Goal: Task Accomplishment & Management: Manage account settings

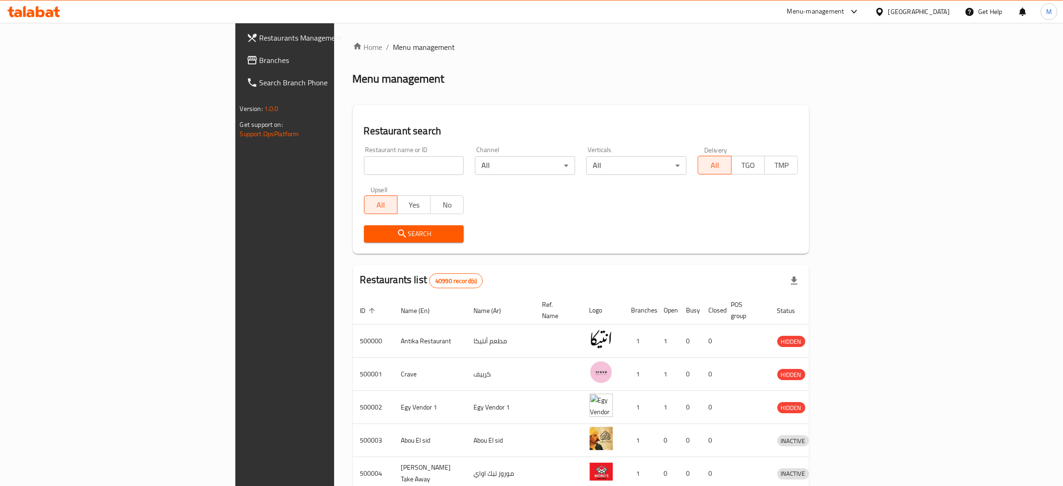
click at [260, 57] on span "Branches" at bounding box center [333, 60] width 146 height 11
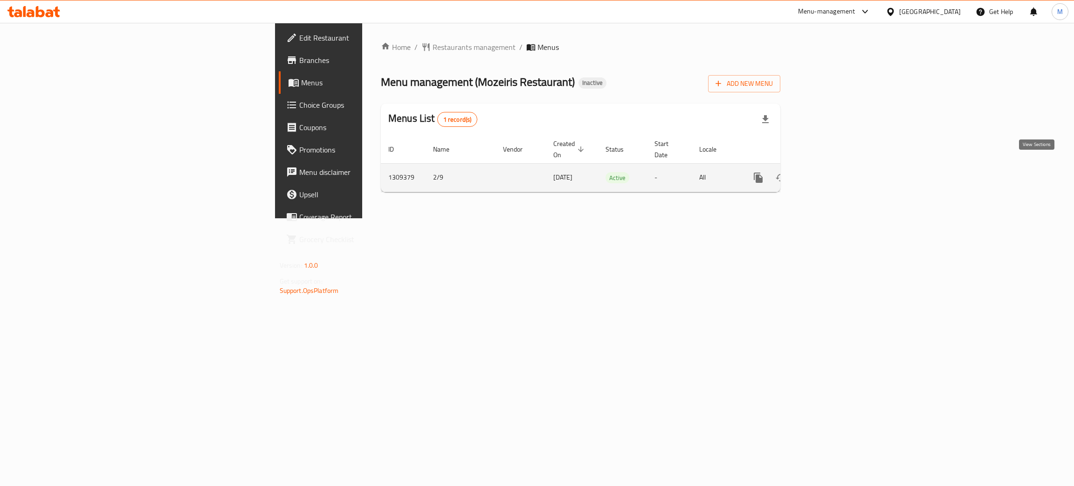
click at [831, 172] on icon "enhanced table" at bounding box center [825, 177] width 11 height 11
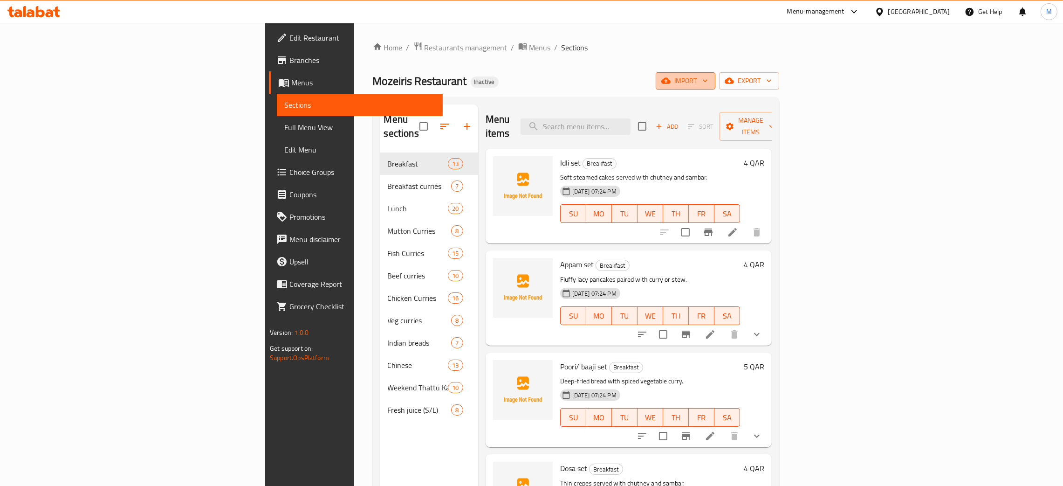
click at [671, 81] on icon "button" at bounding box center [666, 80] width 9 height 9
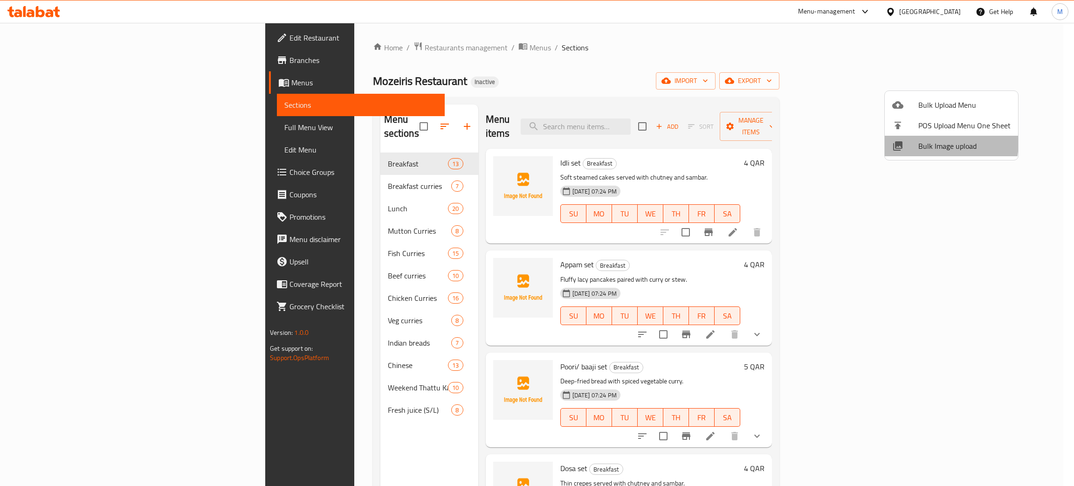
click at [931, 142] on span "Bulk Image upload" at bounding box center [964, 145] width 92 height 11
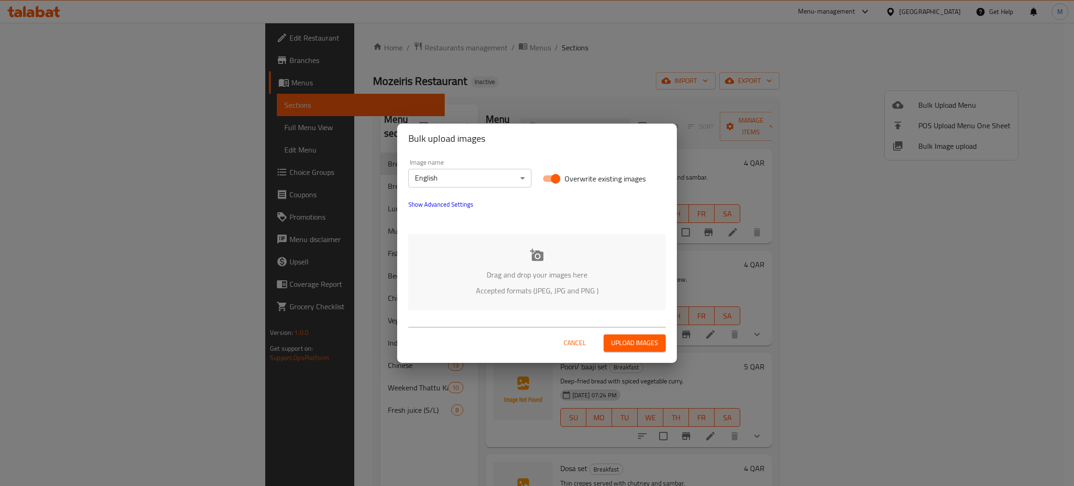
click at [521, 264] on div "Drag and drop your images here Accepted formats (JPEG, JPG and PNG )" at bounding box center [536, 272] width 257 height 76
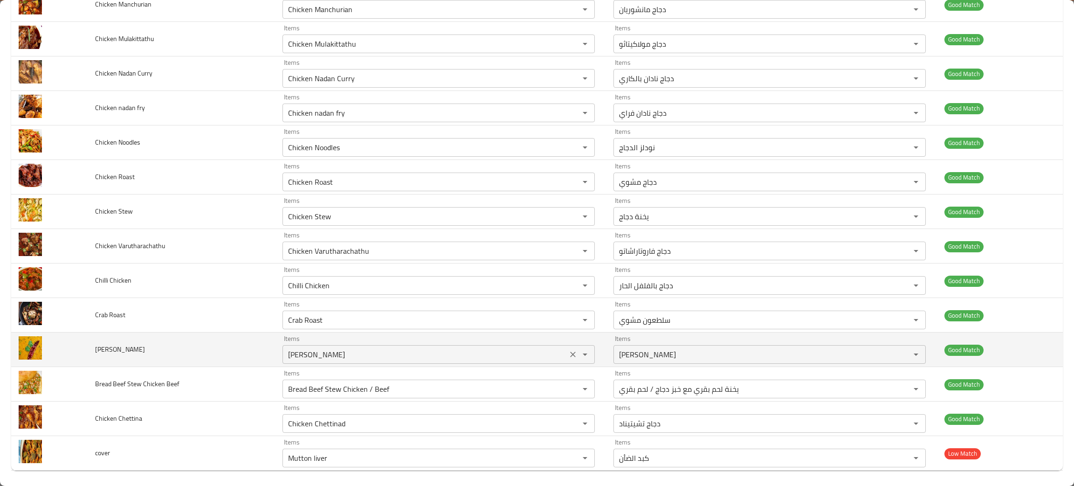
scroll to position [1336, 0]
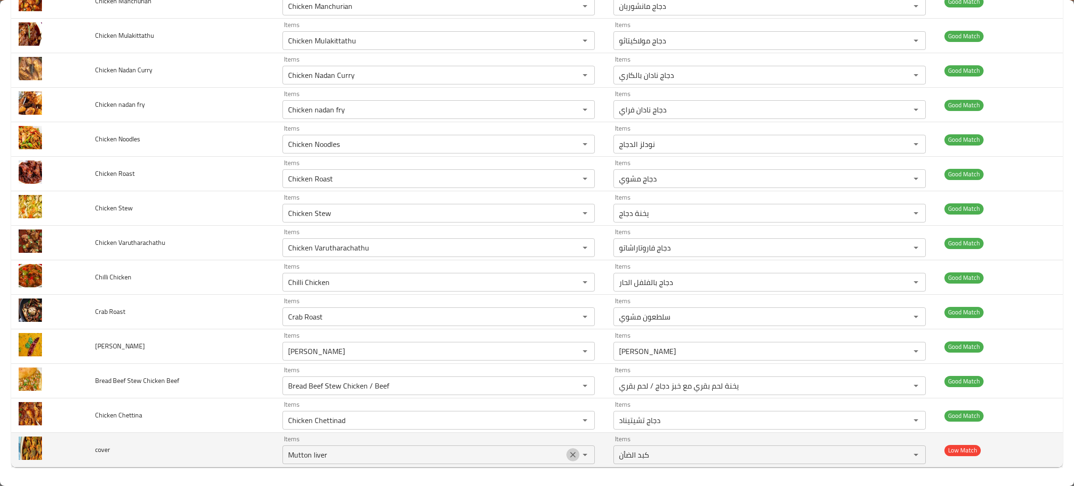
click at [568, 455] on icon "Clear" at bounding box center [572, 454] width 9 height 9
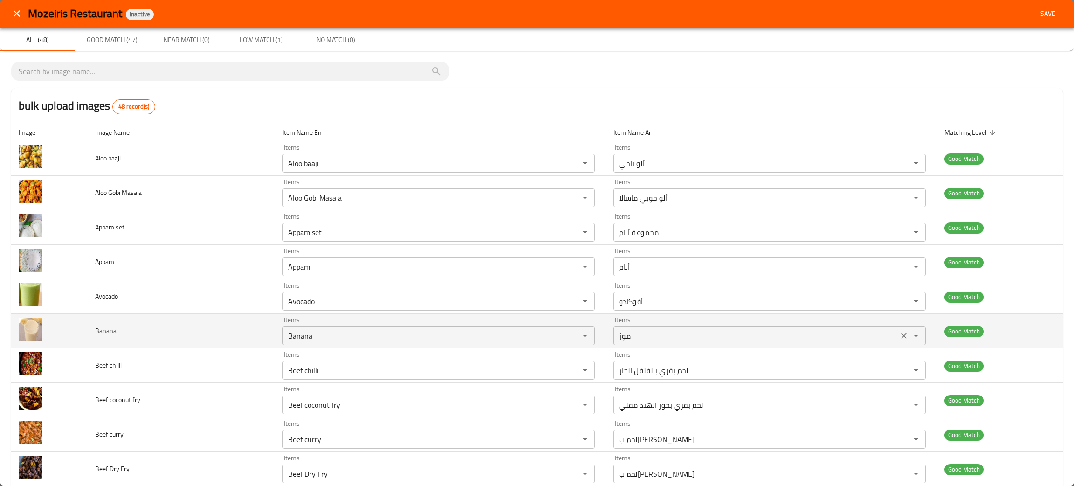
scroll to position [0, 0]
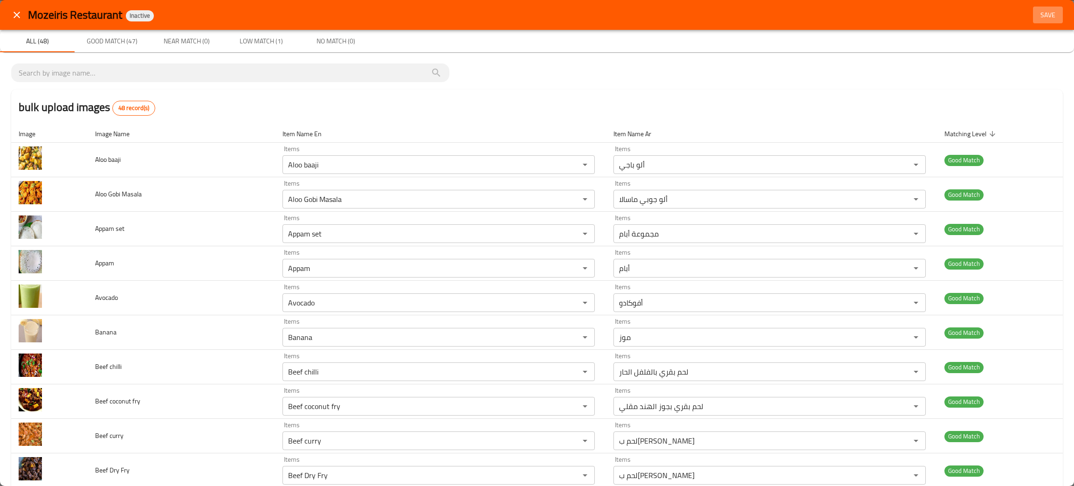
click at [1045, 15] on span "Save" at bounding box center [1048, 15] width 22 height 12
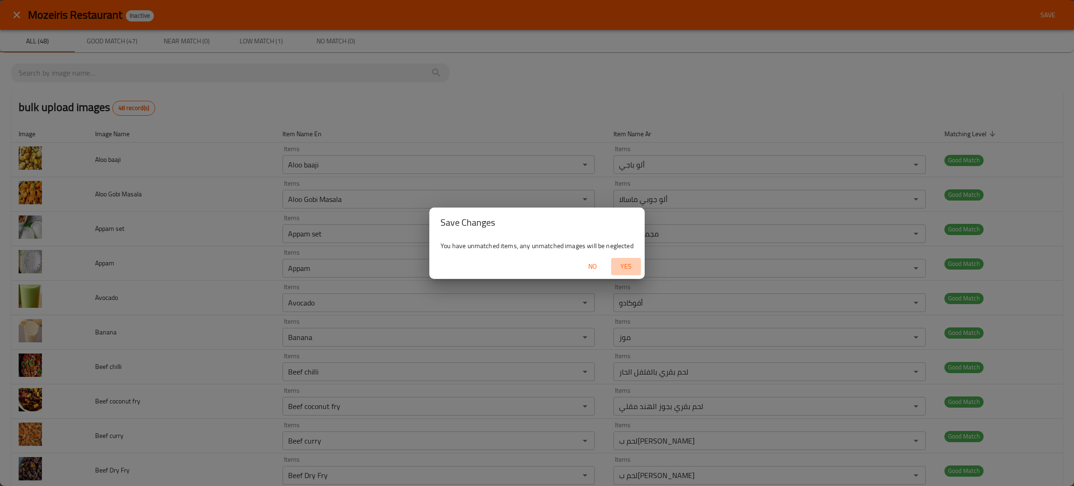
click at [628, 263] on span "Yes" at bounding box center [626, 267] width 22 height 12
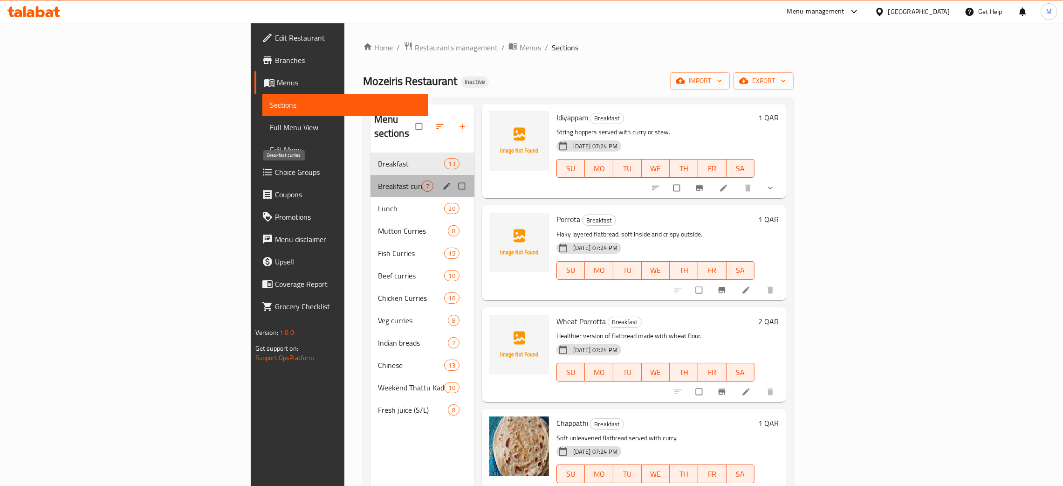
click at [378, 180] on span "Breakfast curries" at bounding box center [400, 185] width 44 height 11
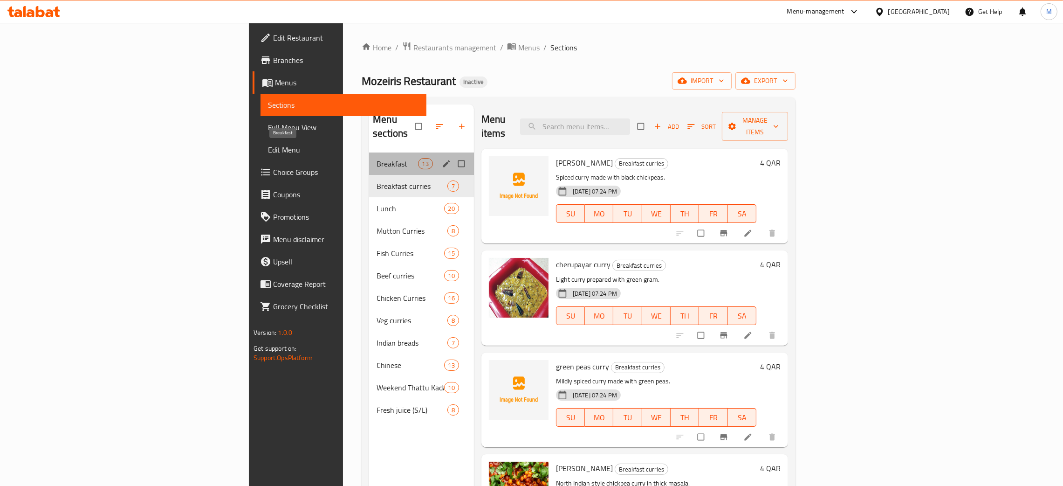
click at [377, 158] on span "Breakfast" at bounding box center [397, 163] width 41 height 11
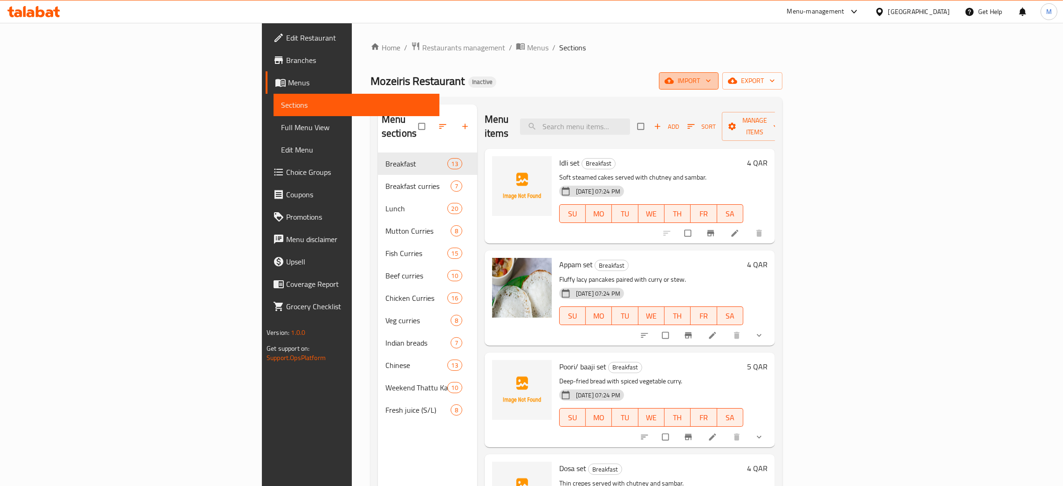
click at [711, 78] on span "import" at bounding box center [689, 81] width 45 height 12
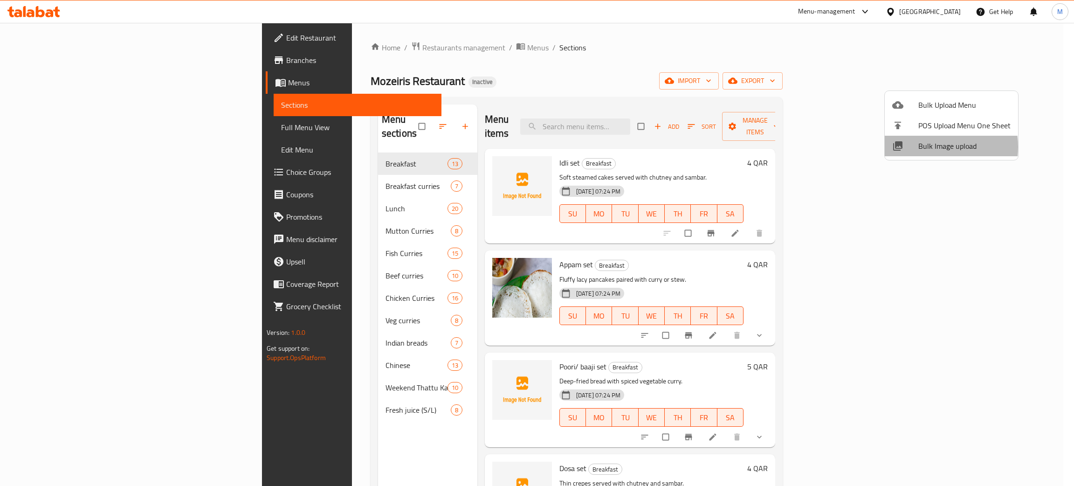
click at [925, 147] on span "Bulk Image upload" at bounding box center [964, 145] width 92 height 11
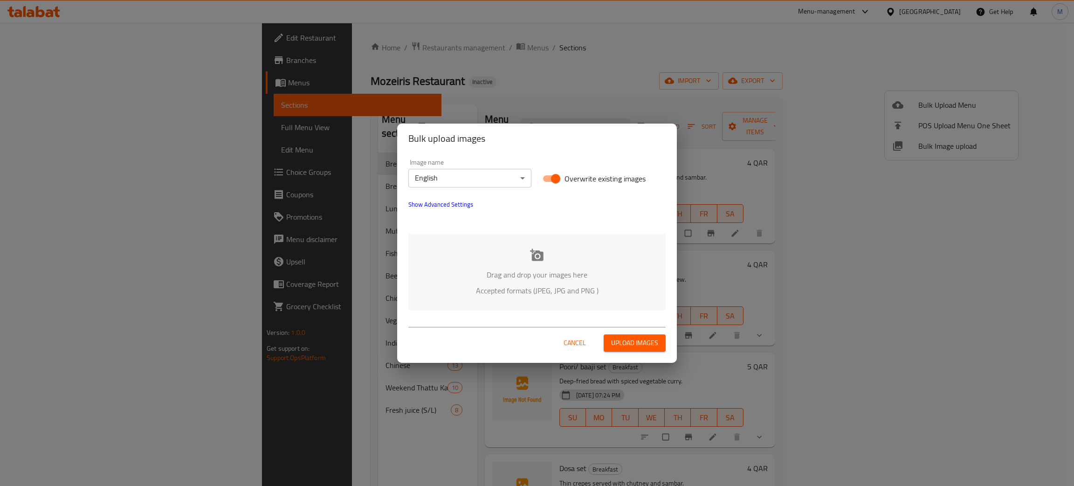
click at [558, 276] on p "Drag and drop your images here" at bounding box center [536, 274] width 229 height 11
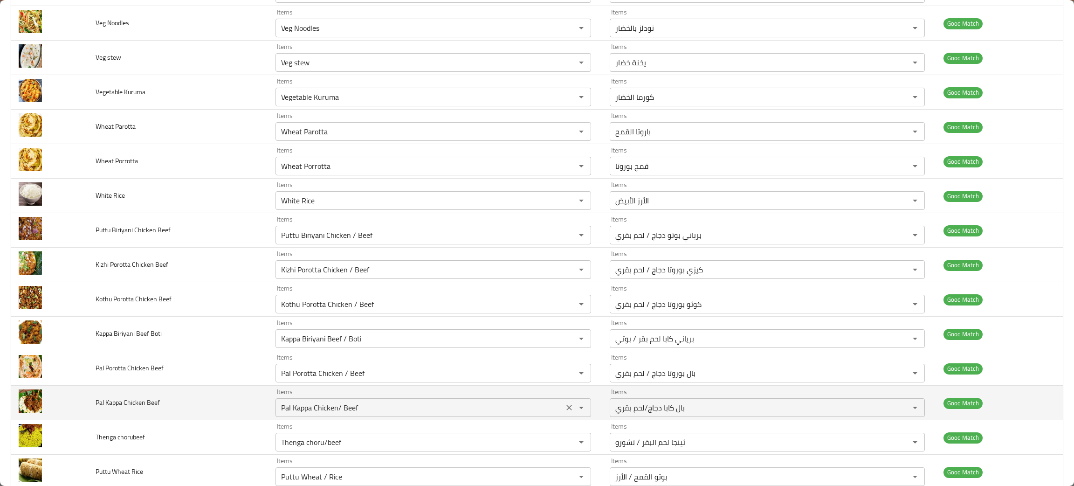
scroll to position [2587, 0]
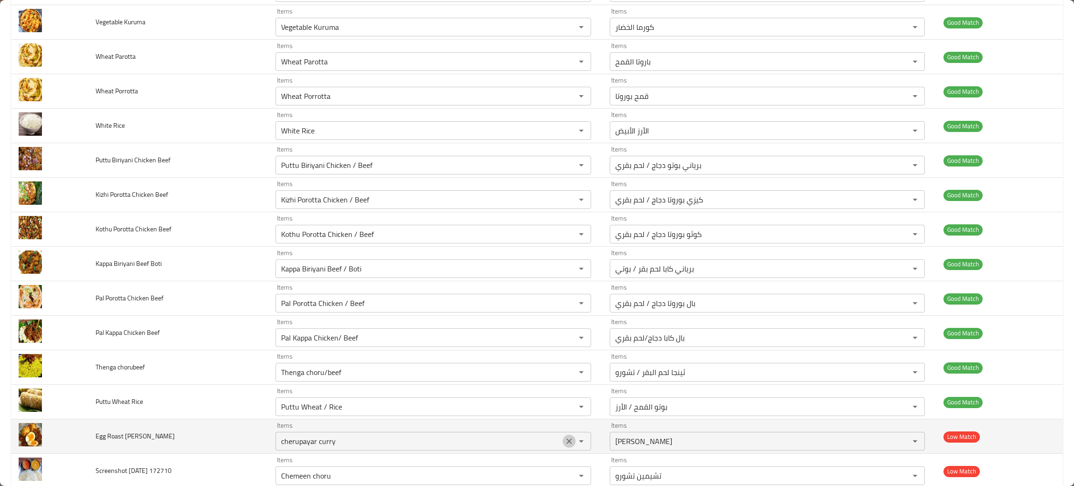
click at [574, 446] on icon "Clear" at bounding box center [569, 440] width 9 height 9
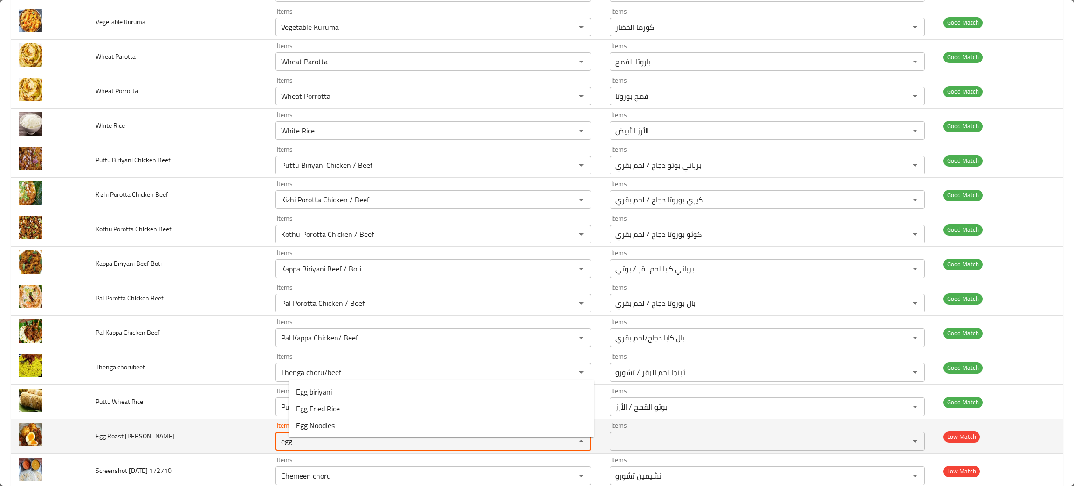
type Curry "egg"
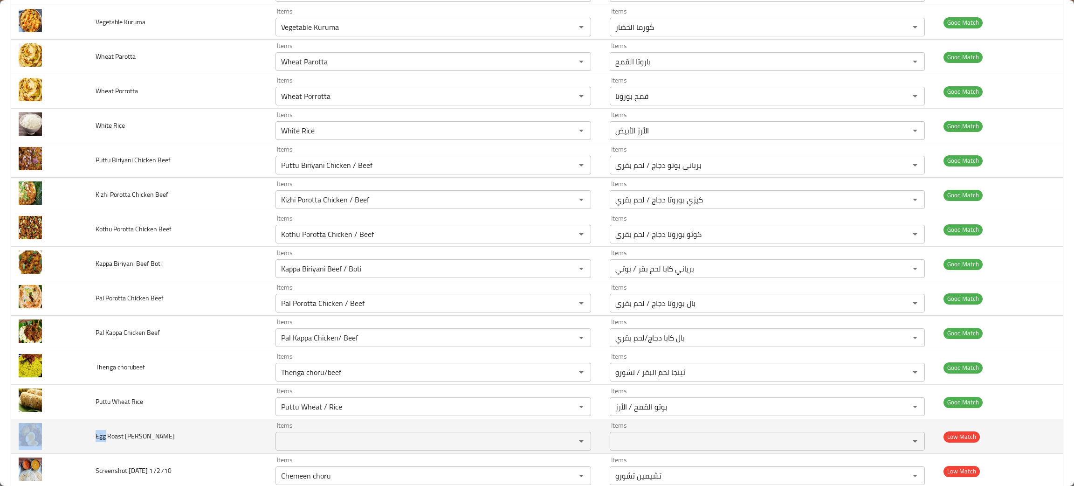
drag, startPoint x: 97, startPoint y: 445, endPoint x: 161, endPoint y: 446, distance: 64.8
click at [90, 444] on td "Egg Roast Curry" at bounding box center [178, 436] width 180 height 35
drag, startPoint x: 139, startPoint y: 439, endPoint x: 139, endPoint y: 446, distance: 7.0
click at [138, 443] on td "Egg Roast Curry" at bounding box center [178, 436] width 180 height 35
drag, startPoint x: 141, startPoint y: 447, endPoint x: 88, endPoint y: 446, distance: 52.7
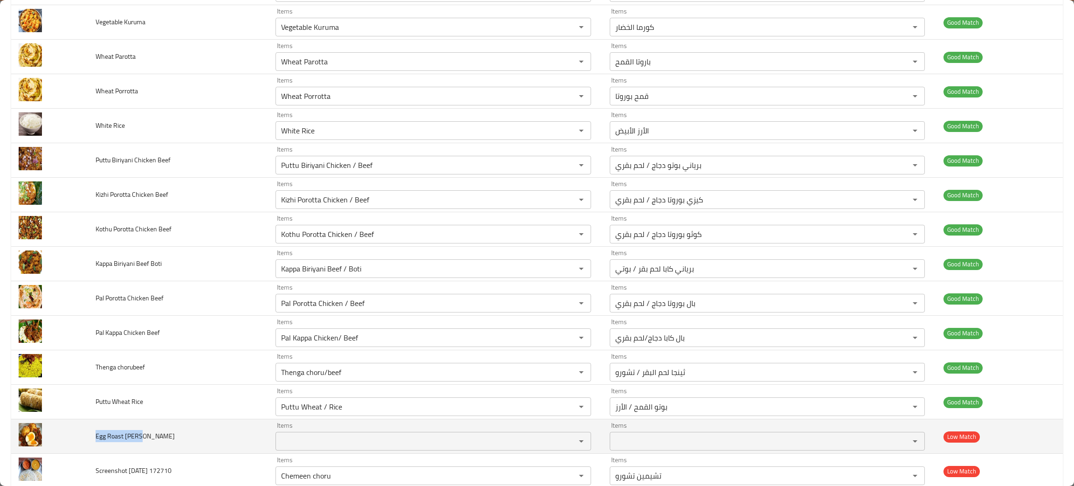
click at [88, 446] on td "Egg Roast Curry" at bounding box center [178, 436] width 180 height 35
copy span "Egg Roast Curry"
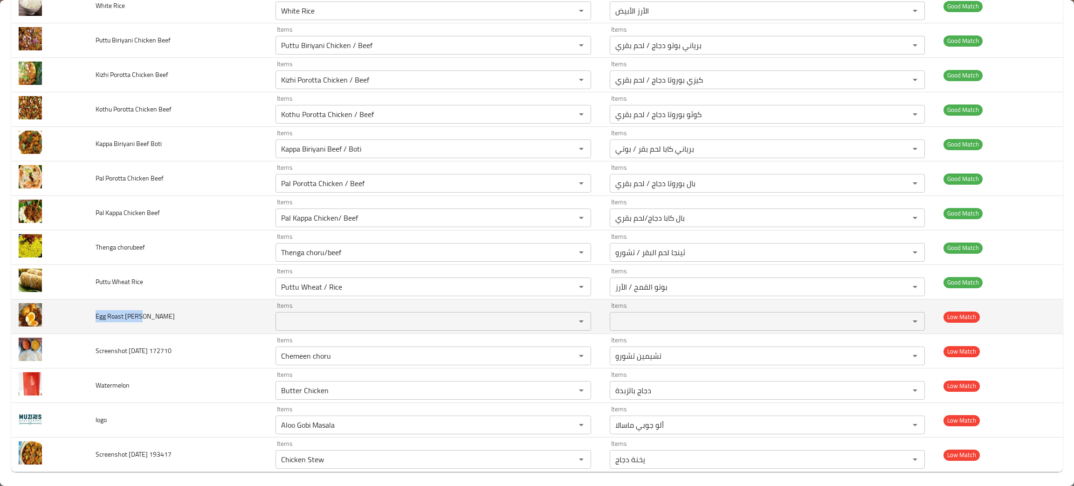
scroll to position [2719, 0]
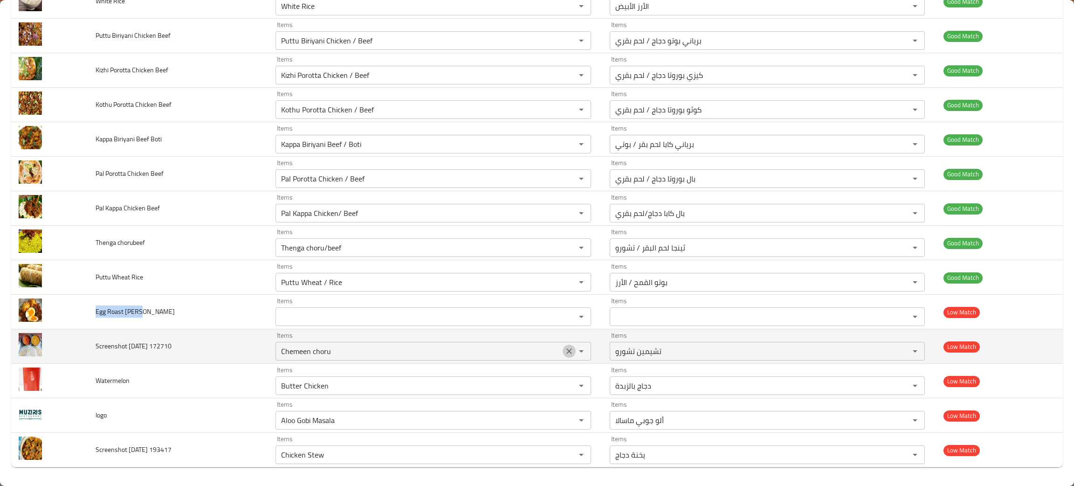
click at [570, 352] on icon "Clear" at bounding box center [569, 350] width 9 height 9
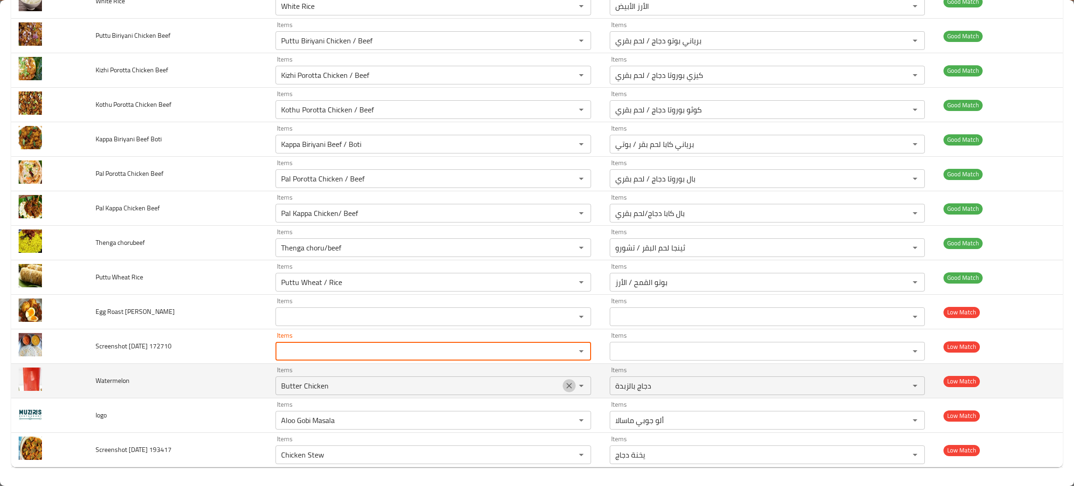
click at [572, 385] on icon "Clear" at bounding box center [569, 385] width 9 height 9
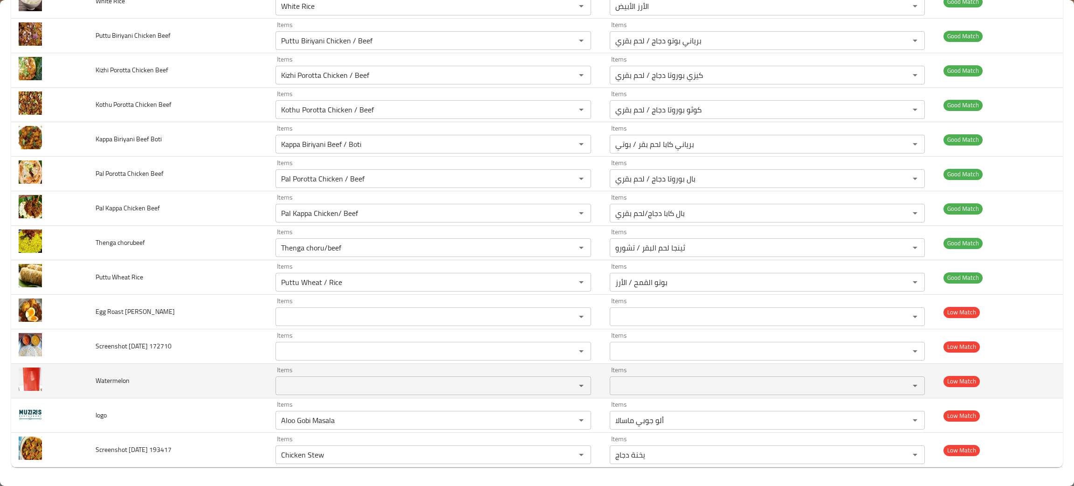
click at [318, 386] on input "Items" at bounding box center [419, 385] width 282 height 13
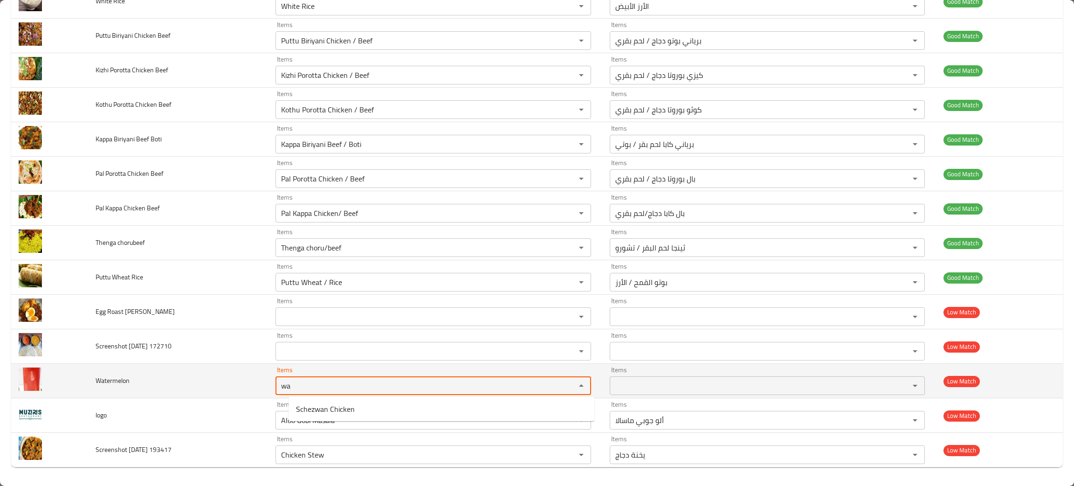
type input "wa"
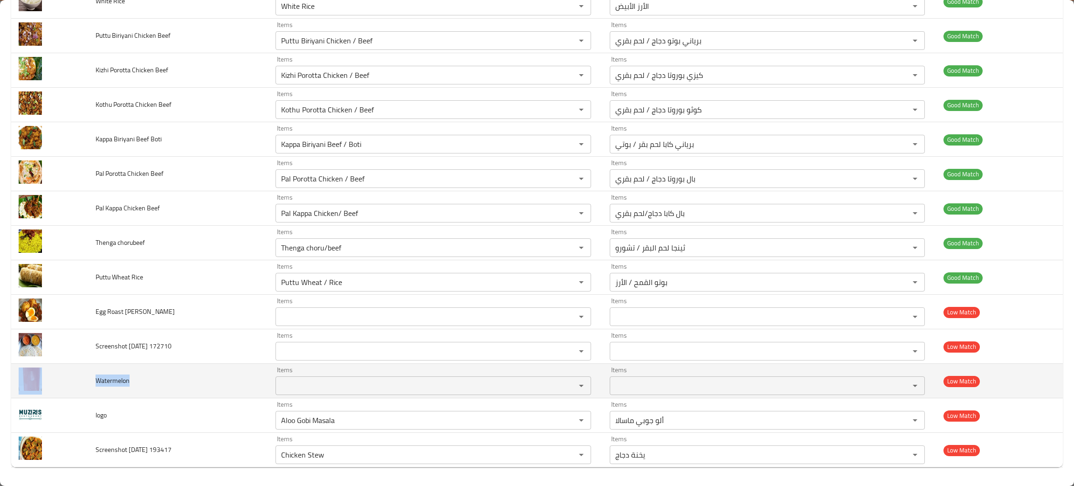
drag, startPoint x: 137, startPoint y: 386, endPoint x: 79, endPoint y: 383, distance: 57.4
click at [79, 383] on tr "Watermelon Items Items Items Items Low Match" at bounding box center [537, 381] width 1052 height 35
copy tr "Watermelon"
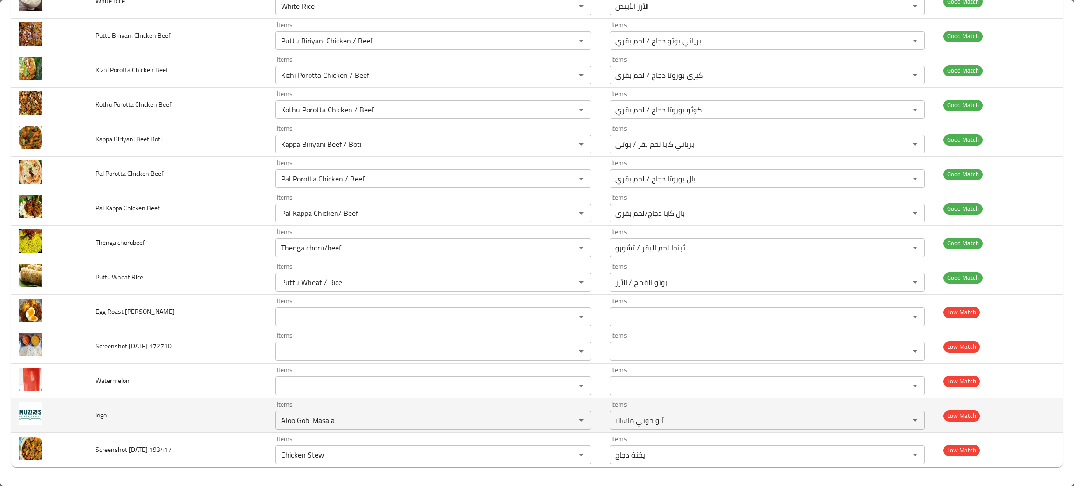
drag, startPoint x: 191, startPoint y: 421, endPoint x: 219, endPoint y: 422, distance: 28.0
click at [193, 421] on td "logo" at bounding box center [178, 415] width 180 height 35
click at [570, 420] on icon "Clear" at bounding box center [569, 419] width 9 height 9
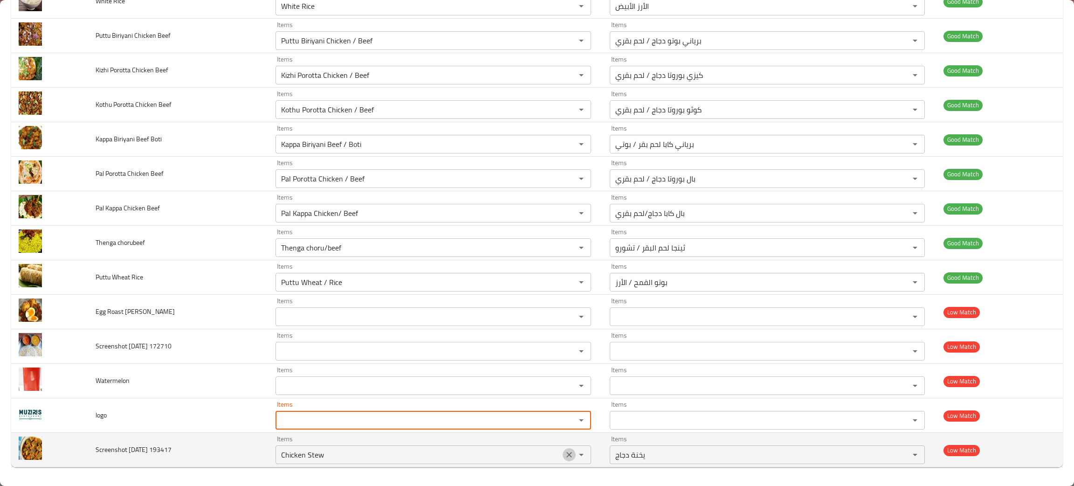
click at [572, 455] on icon "Clear" at bounding box center [569, 455] width 6 height 6
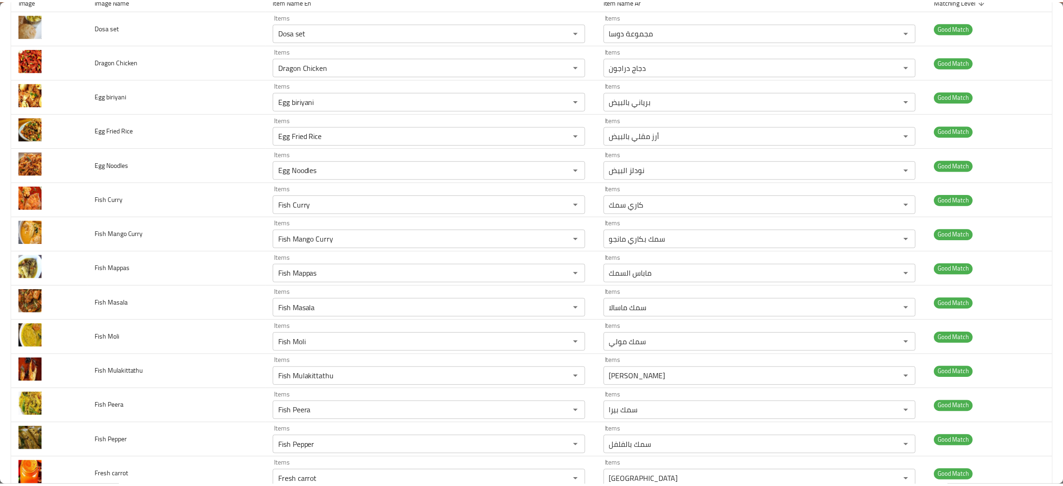
scroll to position [0, 0]
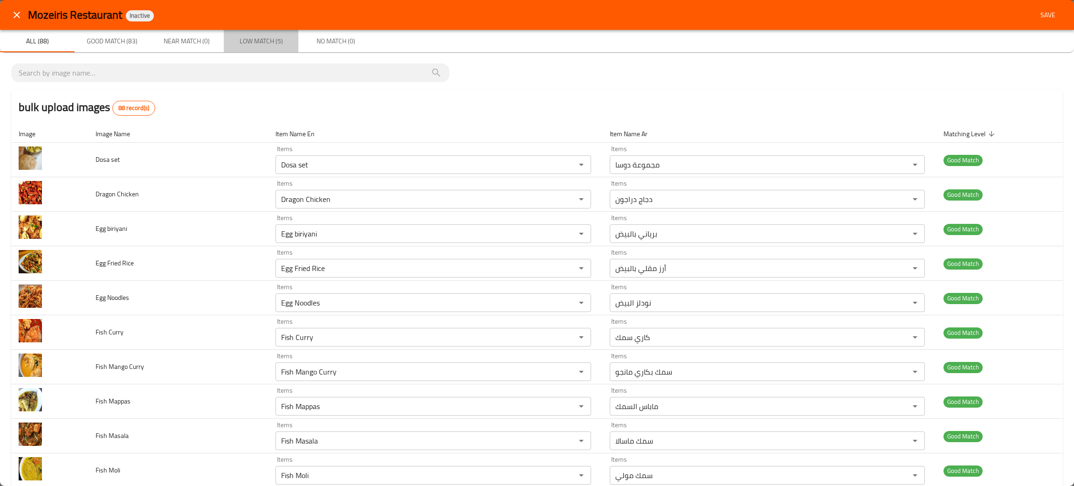
click at [253, 41] on span "Low Match (5)" at bounding box center [260, 41] width 63 height 12
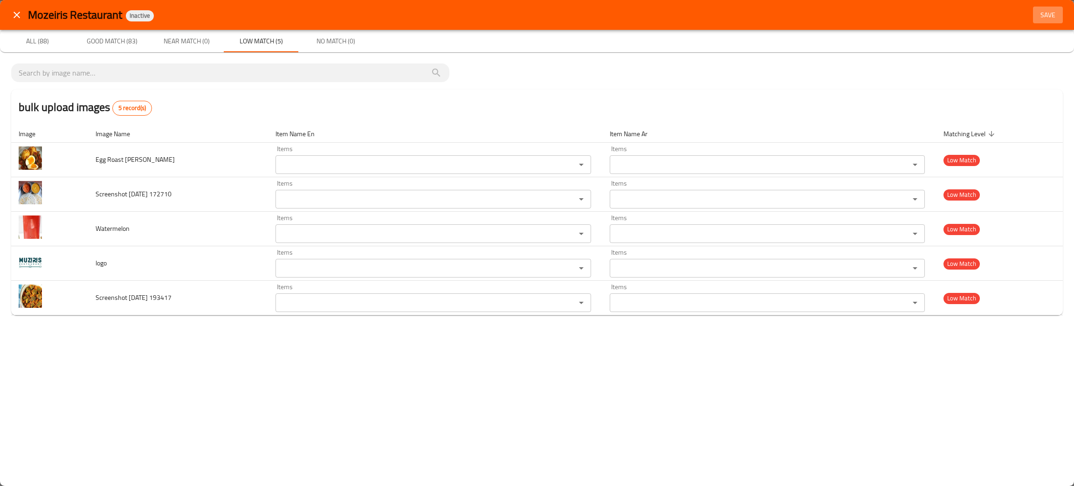
click at [1051, 13] on span "Save" at bounding box center [1048, 15] width 22 height 12
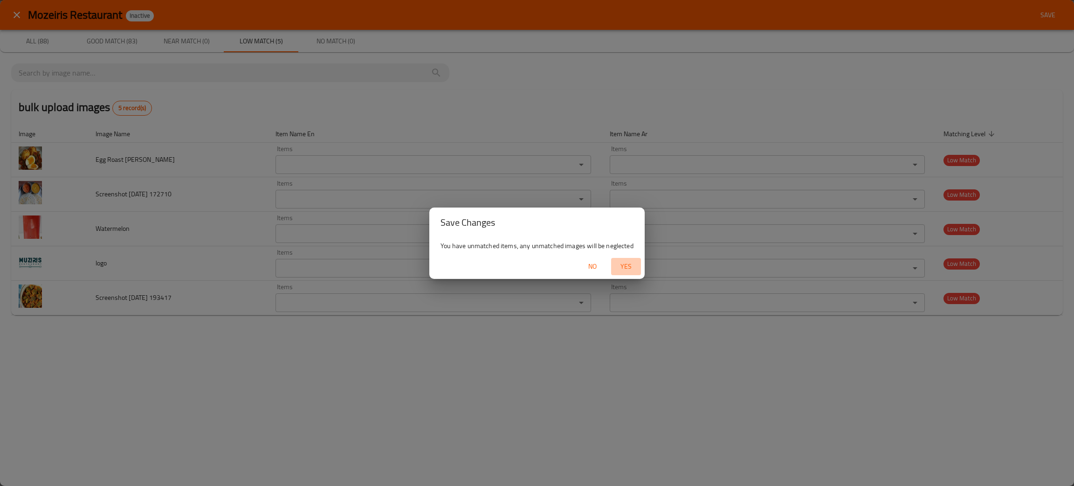
click at [624, 262] on span "Yes" at bounding box center [626, 267] width 22 height 12
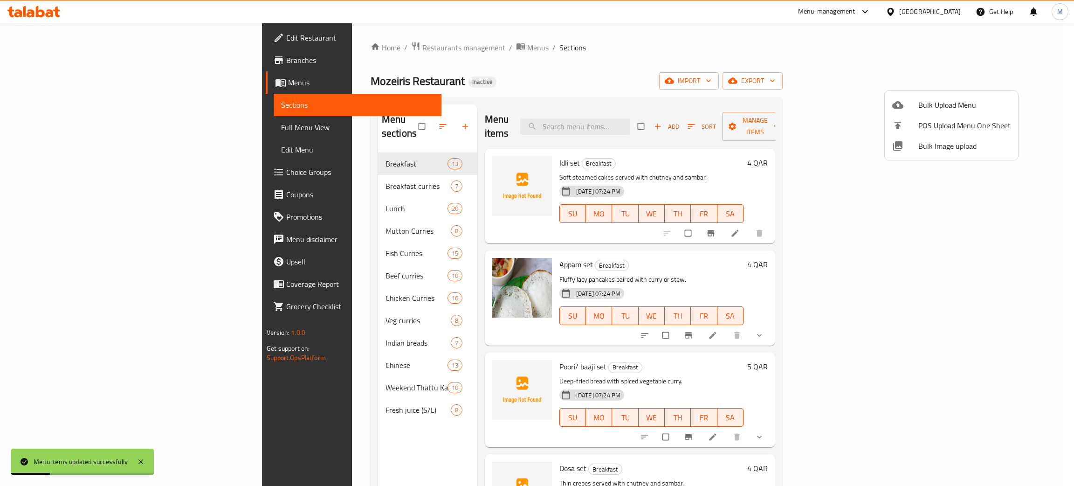
click at [499, 58] on div at bounding box center [537, 243] width 1074 height 486
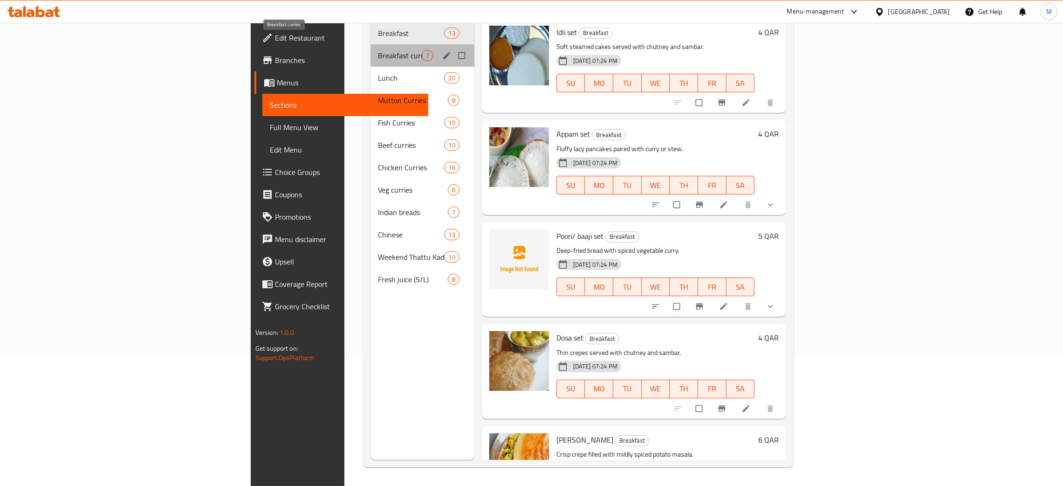
click at [378, 50] on span "Breakfast curries" at bounding box center [400, 55] width 44 height 11
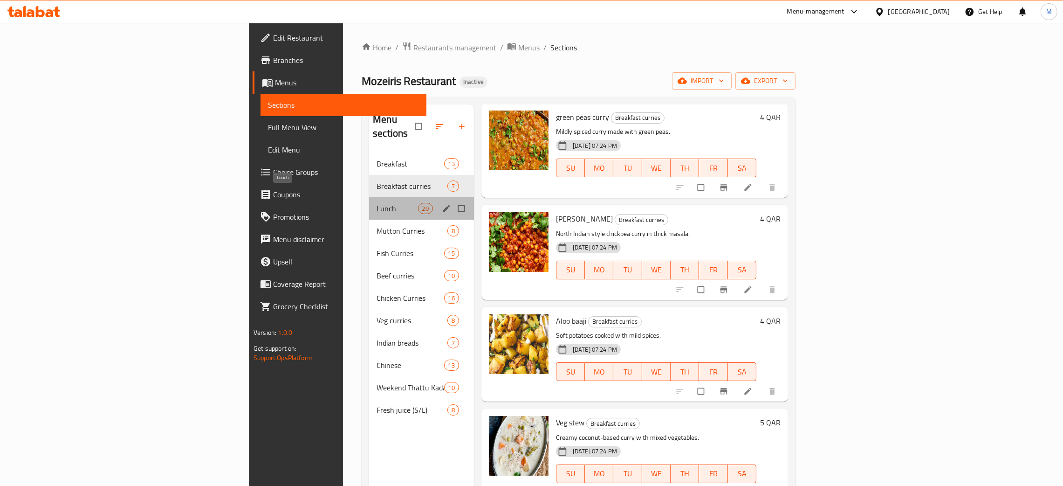
click at [377, 203] on span "Lunch" at bounding box center [397, 208] width 41 height 11
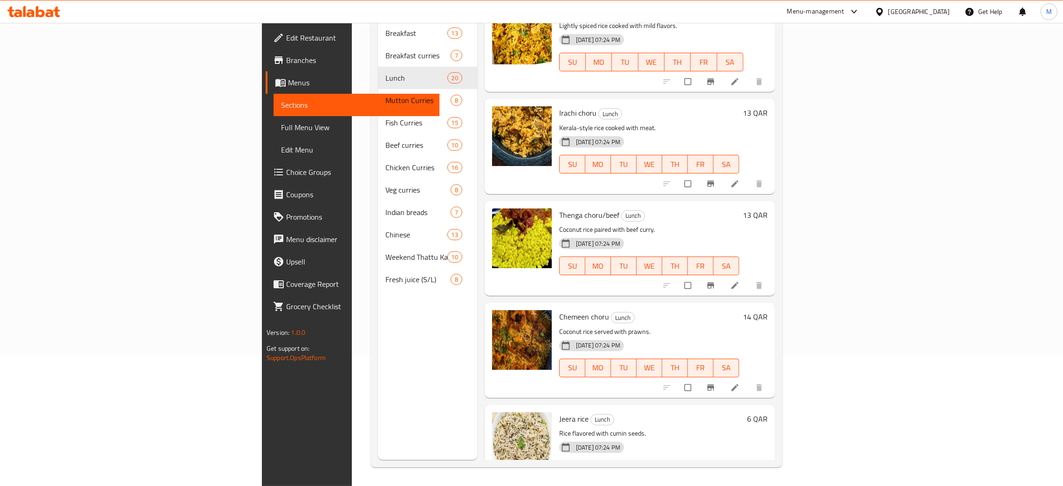
scroll to position [1573, 0]
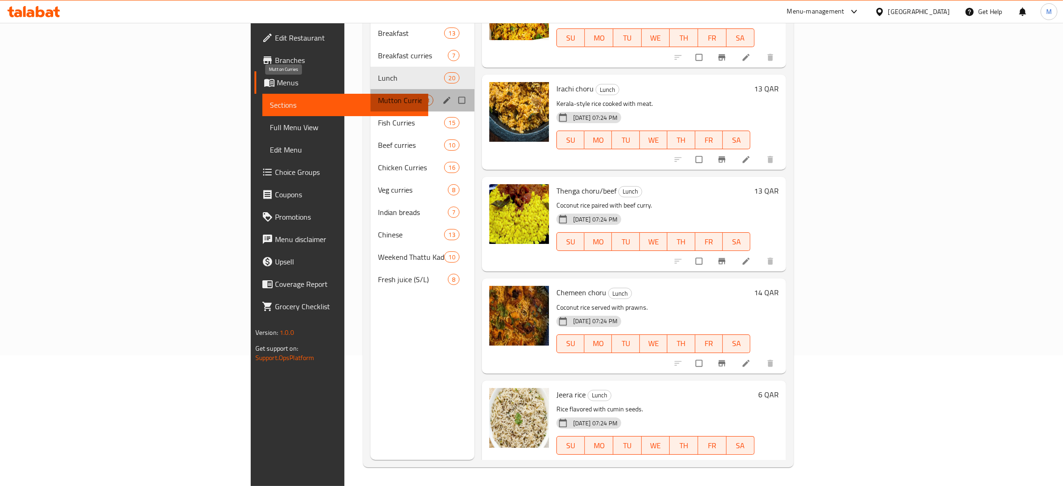
click at [378, 95] on span "Mutton Curries" at bounding box center [400, 100] width 44 height 11
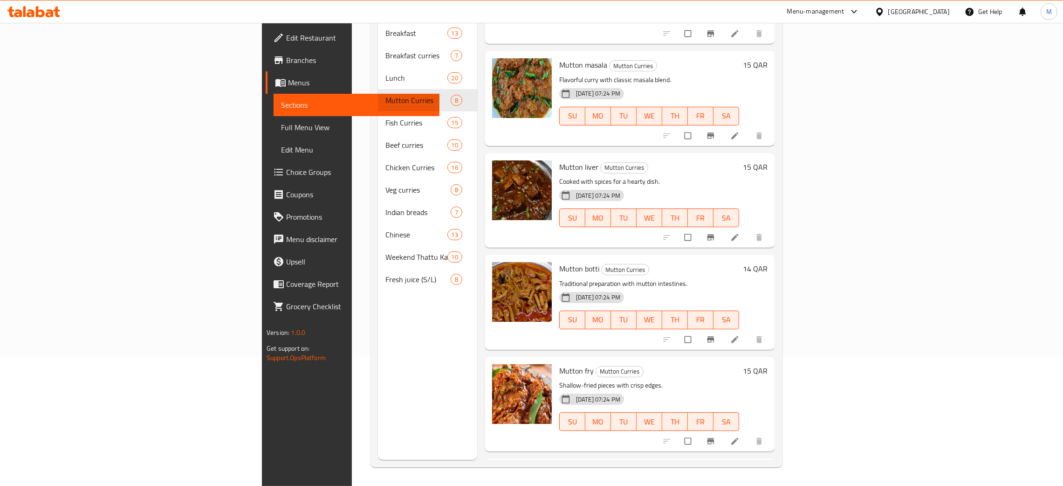
scroll to position [351, 0]
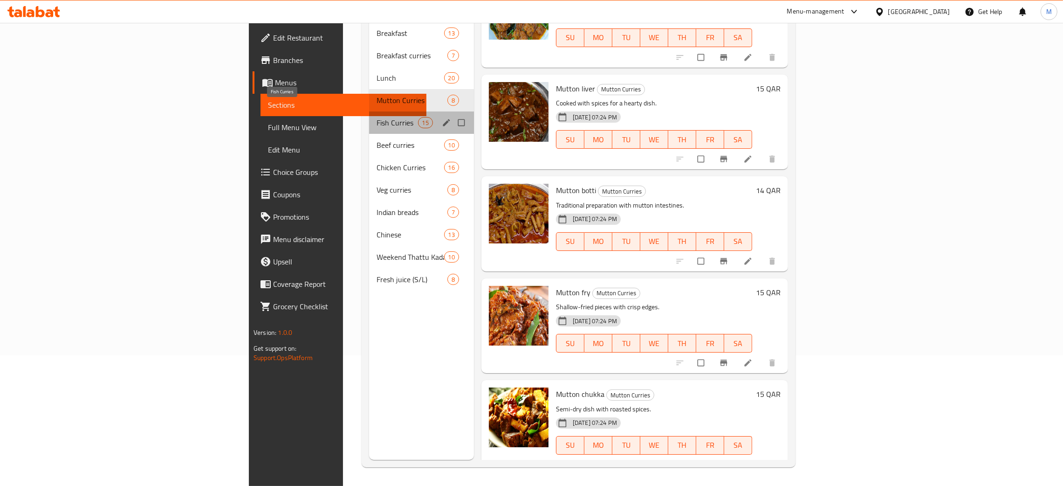
click at [377, 117] on span "Fish Curries" at bounding box center [397, 122] width 41 height 11
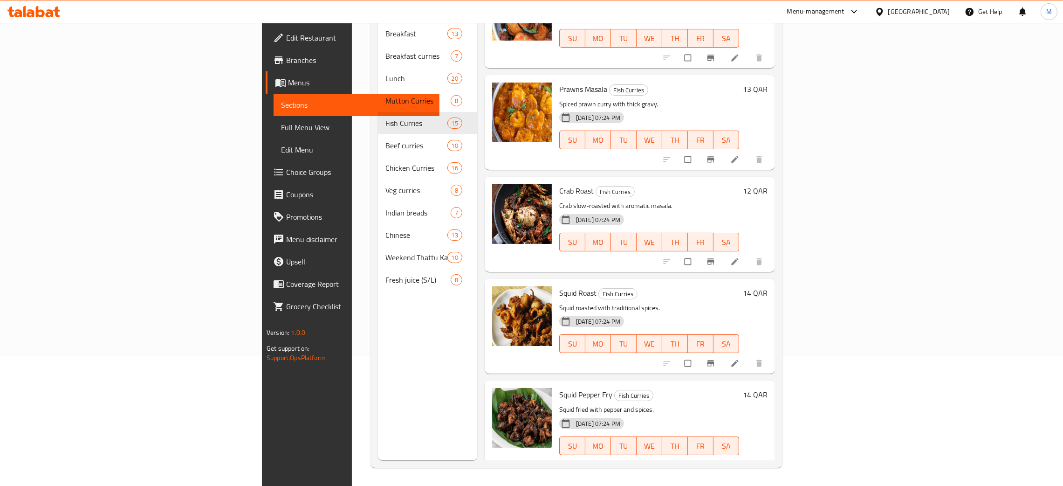
scroll to position [131, 0]
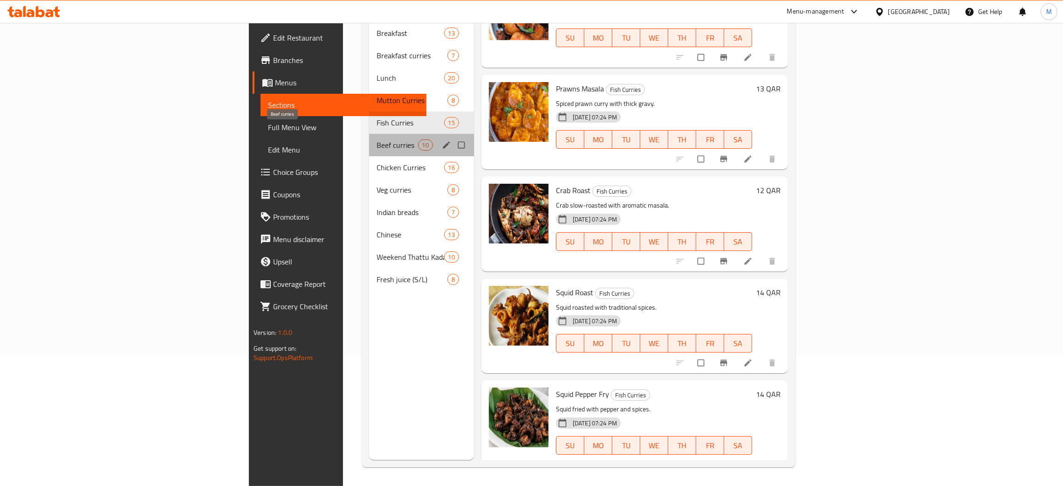
click at [377, 139] on span "Beef curries" at bounding box center [397, 144] width 41 height 11
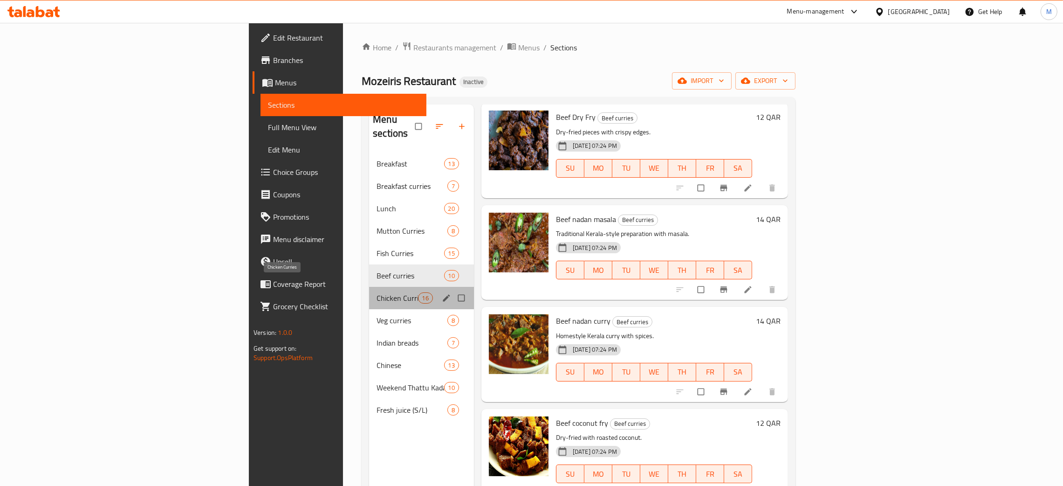
click at [377, 292] on span "Chicken Curries" at bounding box center [397, 297] width 41 height 11
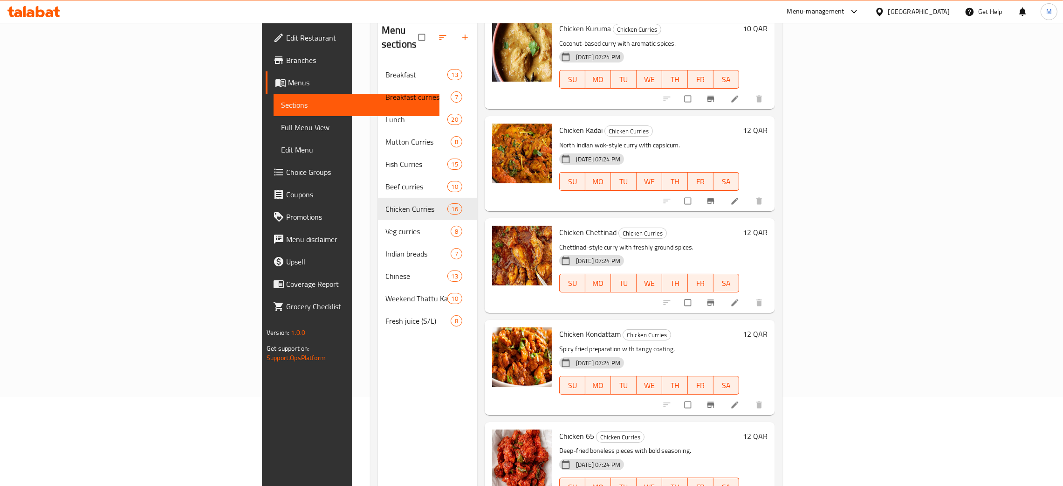
scroll to position [131, 0]
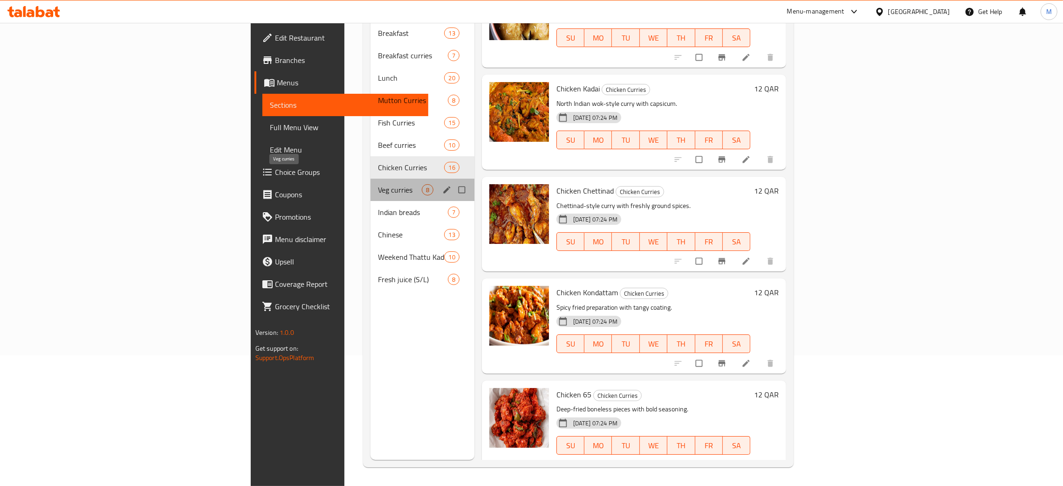
click at [378, 184] on span "Veg curries" at bounding box center [400, 189] width 44 height 11
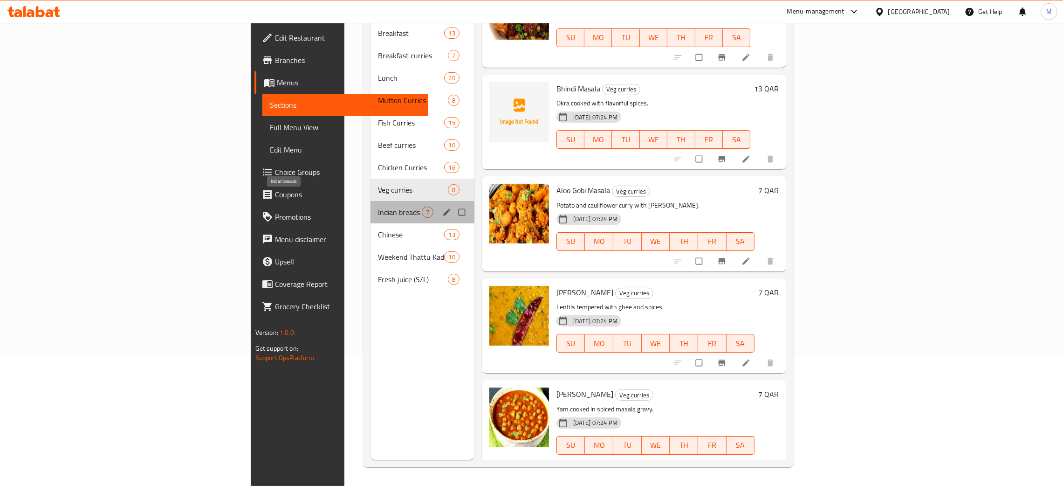
click at [378, 207] on span "Indian breads" at bounding box center [400, 212] width 44 height 11
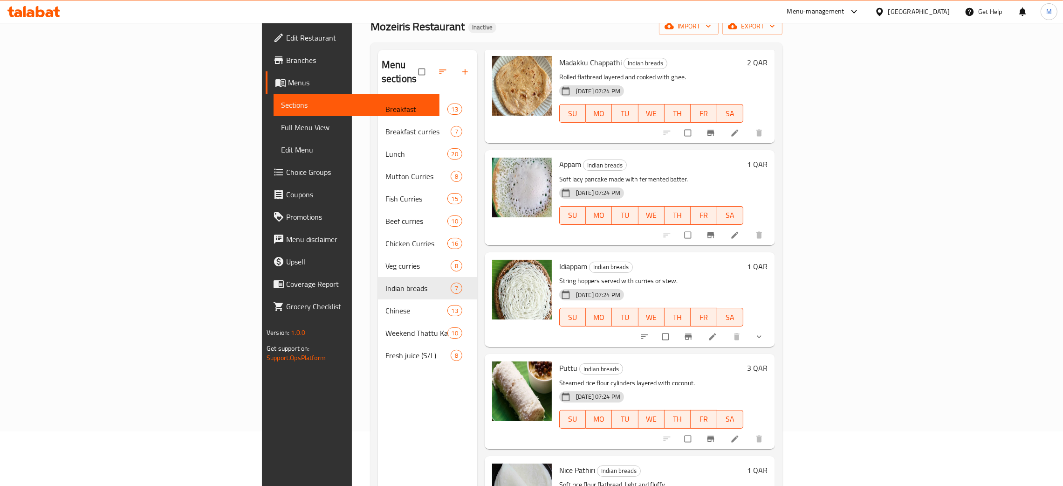
scroll to position [131, 0]
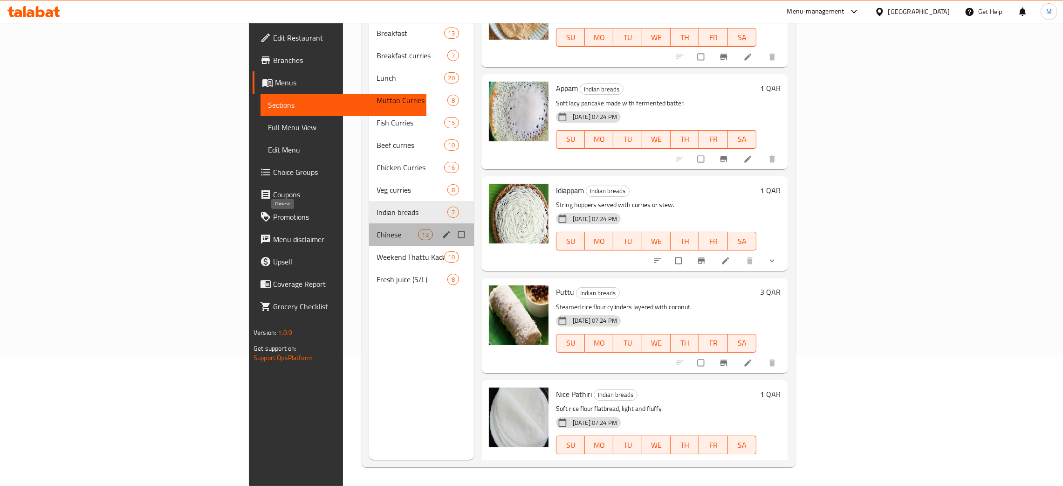
click at [377, 229] on span "Chinese" at bounding box center [397, 234] width 41 height 11
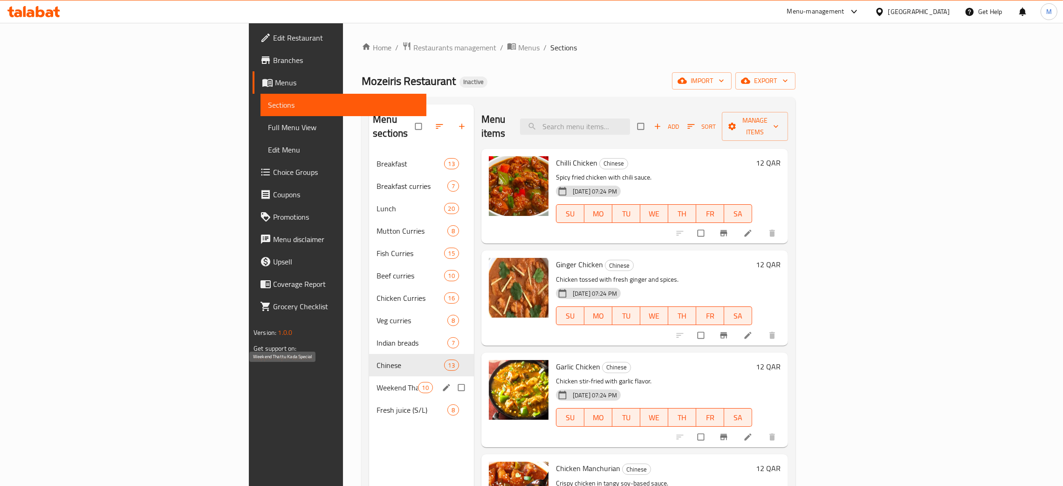
click at [377, 382] on span "Weekend Thattu Kada Special" at bounding box center [397, 387] width 41 height 11
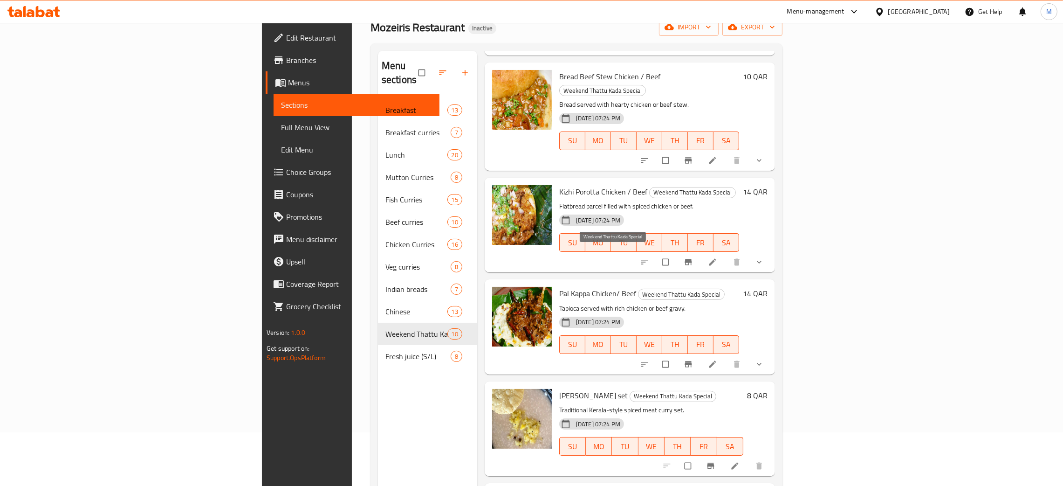
scroll to position [131, 0]
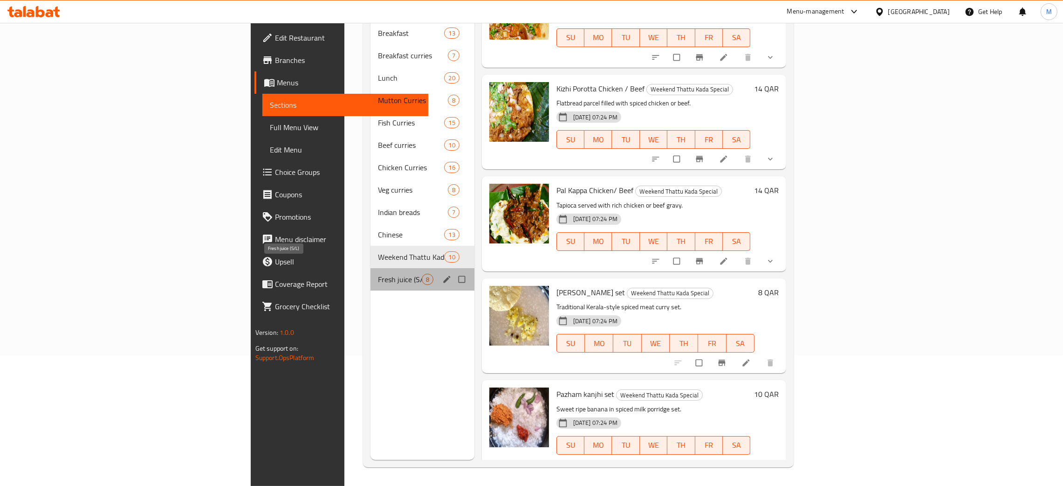
click at [378, 274] on span "Fresh juice (S/L)" at bounding box center [400, 279] width 44 height 11
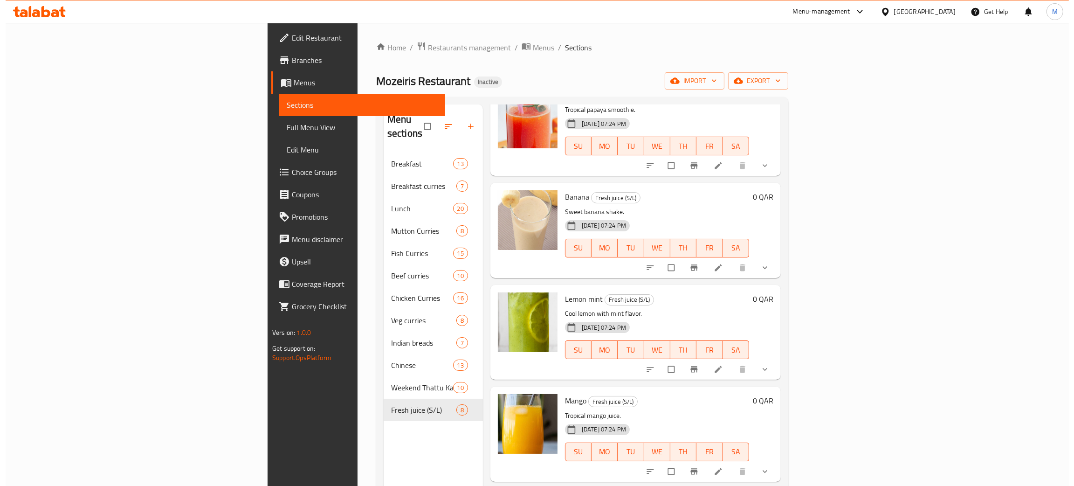
scroll to position [71, 0]
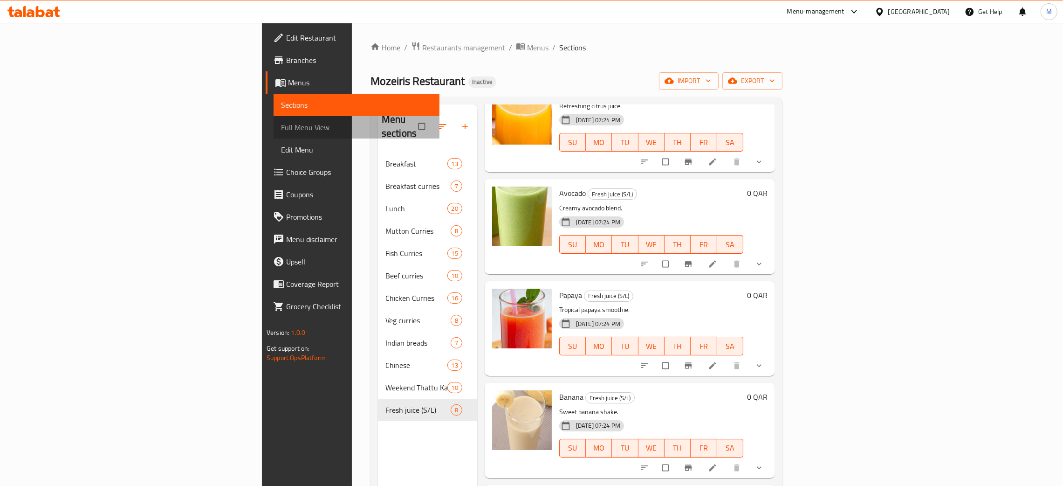
drag, startPoint x: 69, startPoint y: 128, endPoint x: 82, endPoint y: 120, distance: 15.4
click at [281, 128] on span "Full Menu View" at bounding box center [356, 127] width 151 height 11
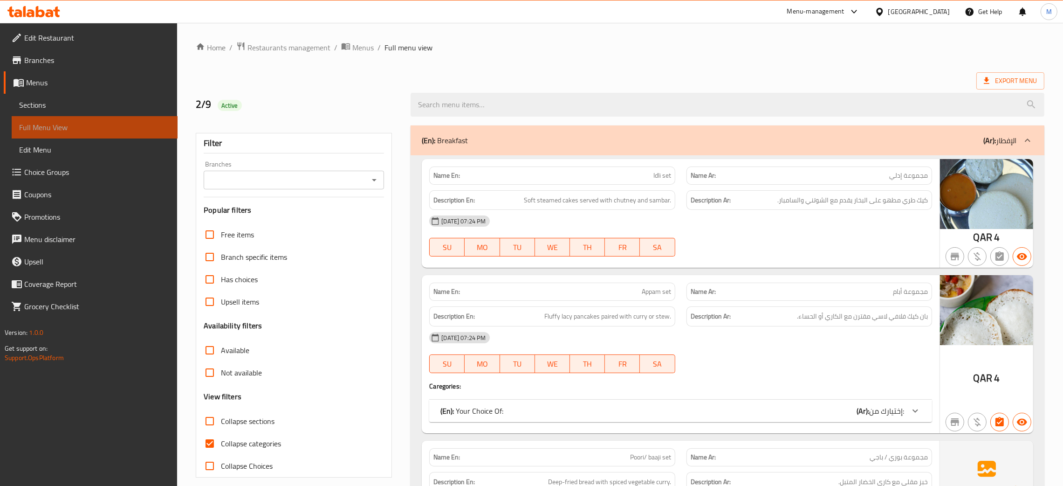
click at [69, 122] on span "Full Menu View" at bounding box center [94, 127] width 151 height 11
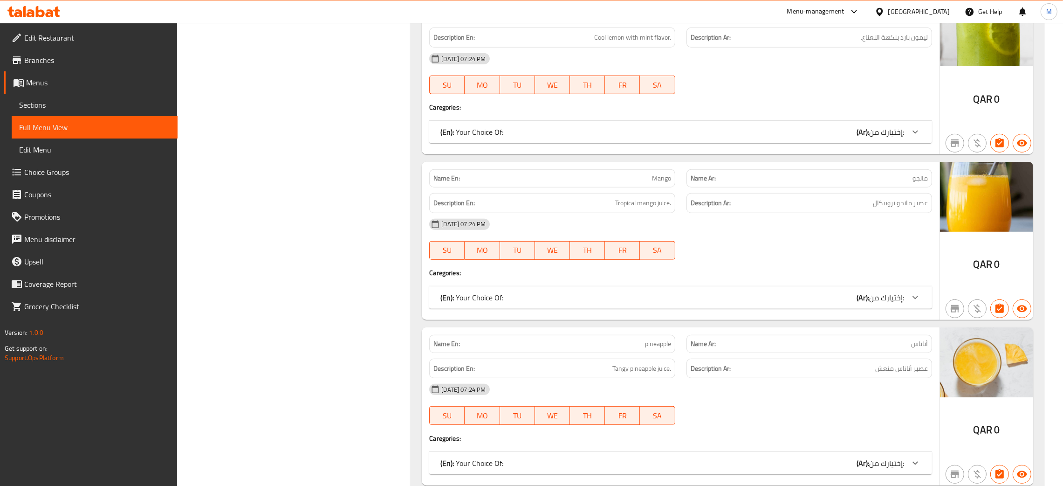
scroll to position [16790, 0]
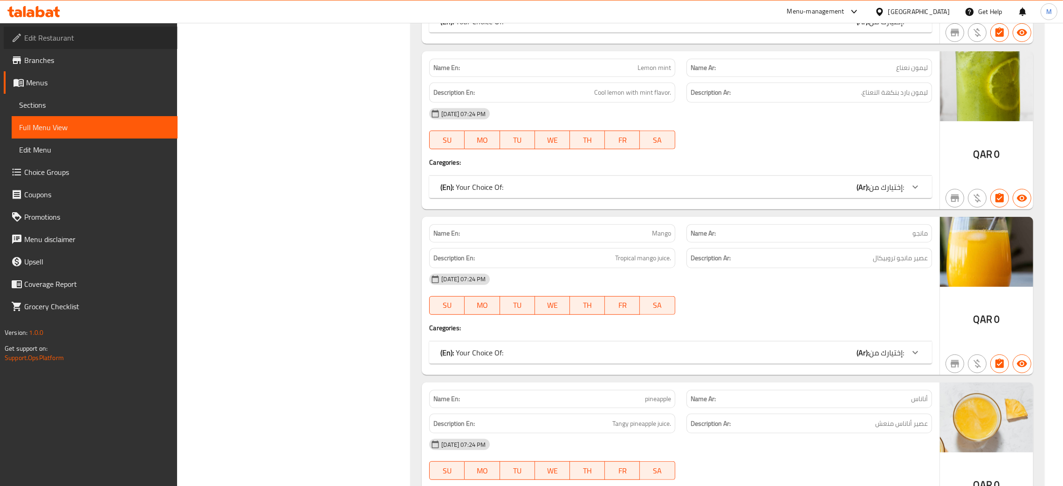
click at [72, 32] on span "Edit Restaurant" at bounding box center [97, 37] width 146 height 11
